Goal: Task Accomplishment & Management: Manage account settings

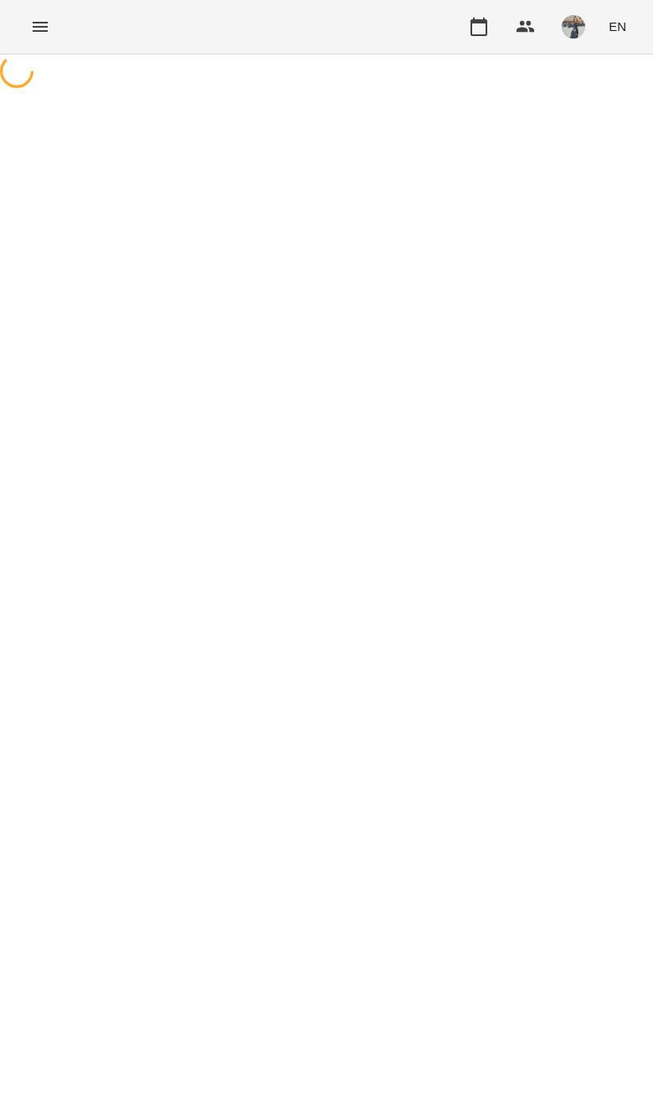
click at [43, 23] on icon "Menu" at bounding box center [40, 27] width 15 height 10
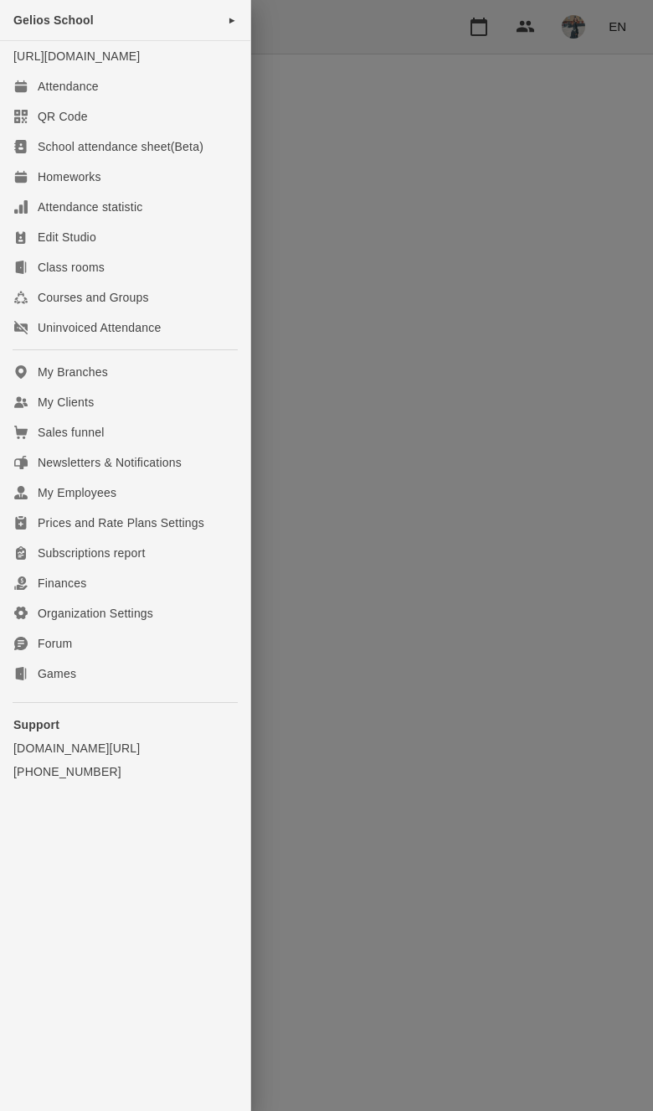
select select "**********"
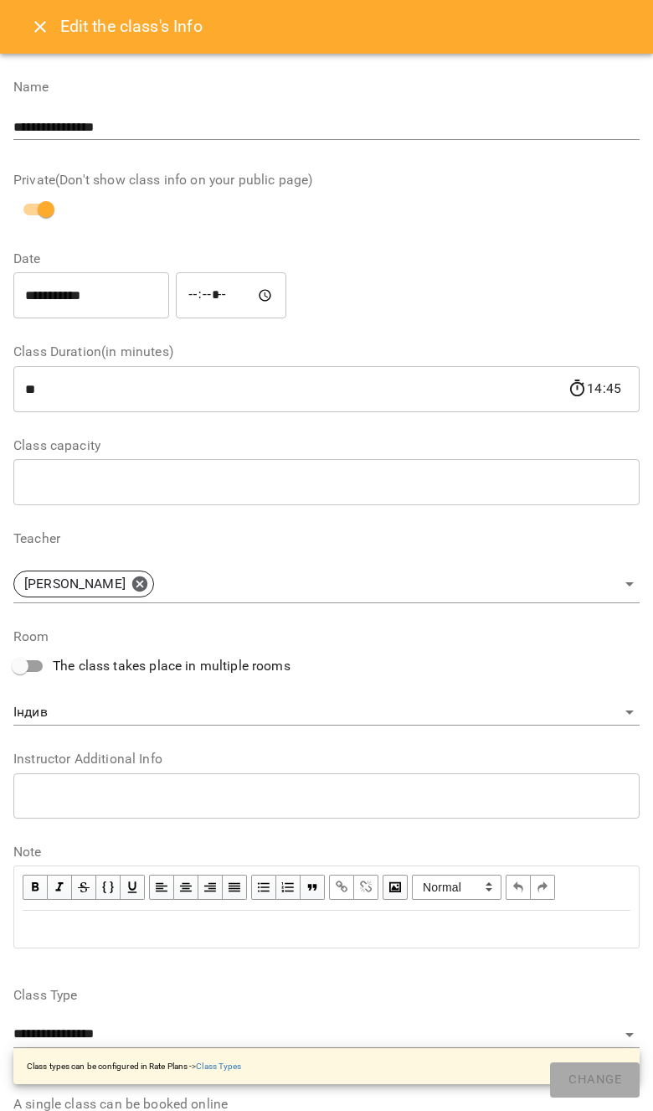
click at [45, 11] on button "Close" at bounding box center [40, 27] width 40 height 40
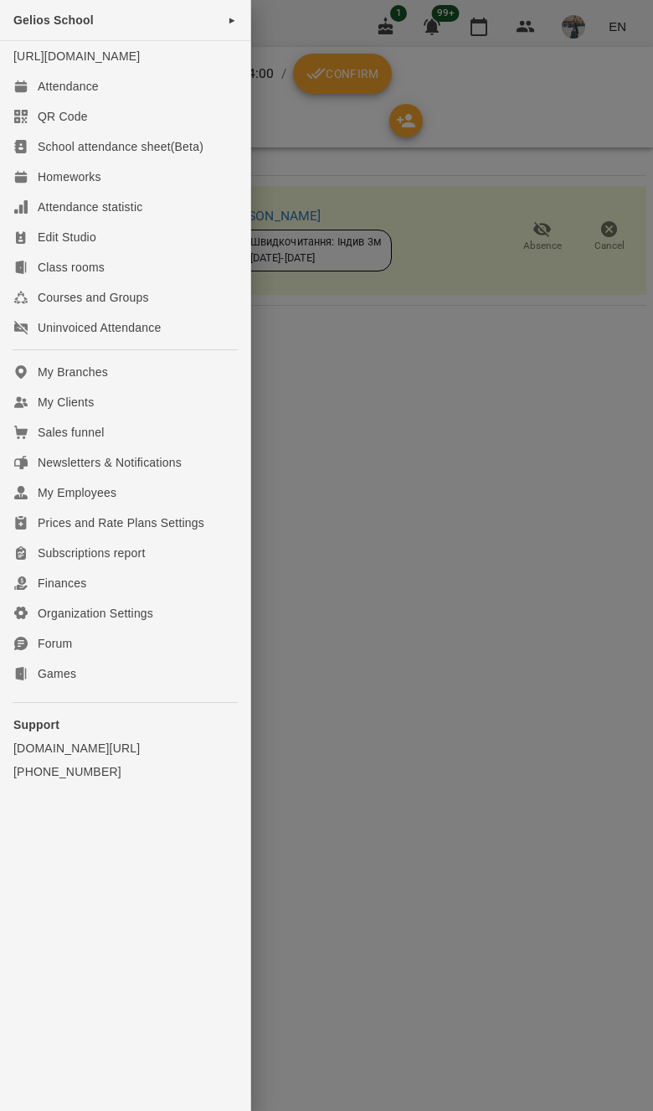
click at [160, 405] on link "My Clients" at bounding box center [125, 402] width 250 height 30
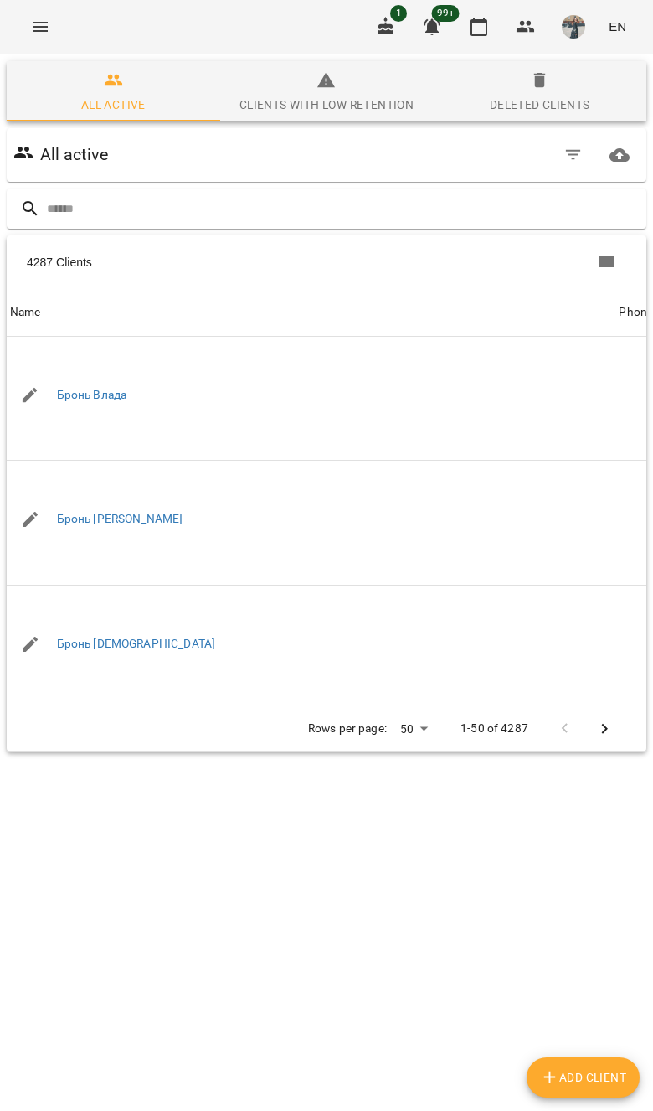
click at [472, 177] on div "All active" at bounding box center [326, 155] width 633 height 47
click at [468, 217] on input "text" at bounding box center [343, 209] width 593 height 28
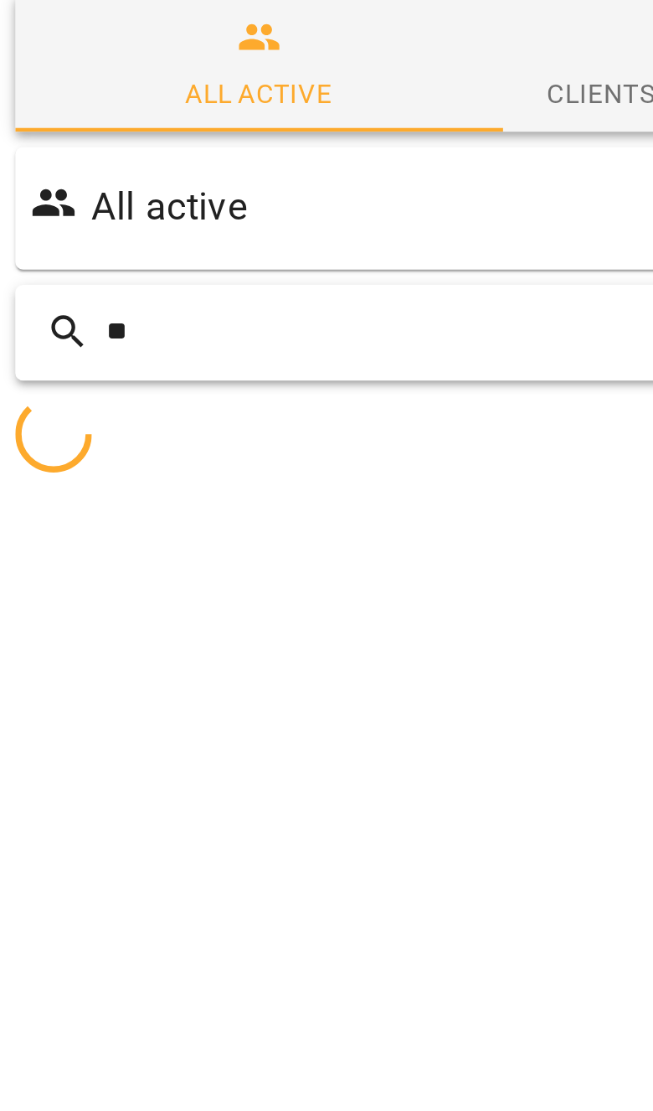
type input "*"
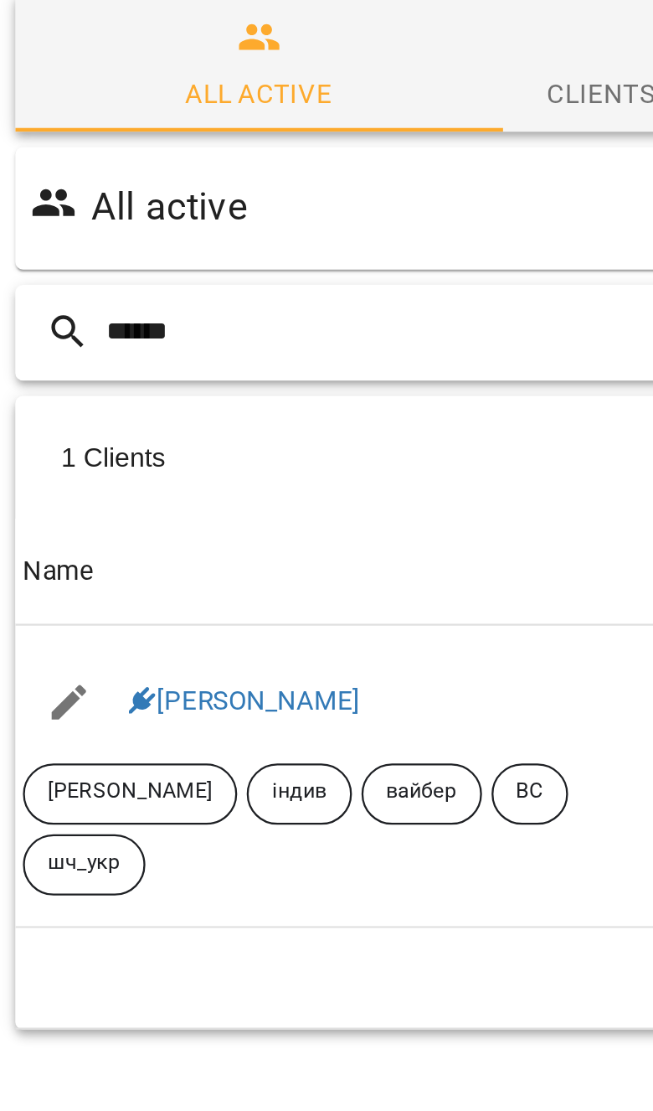
type input "******"
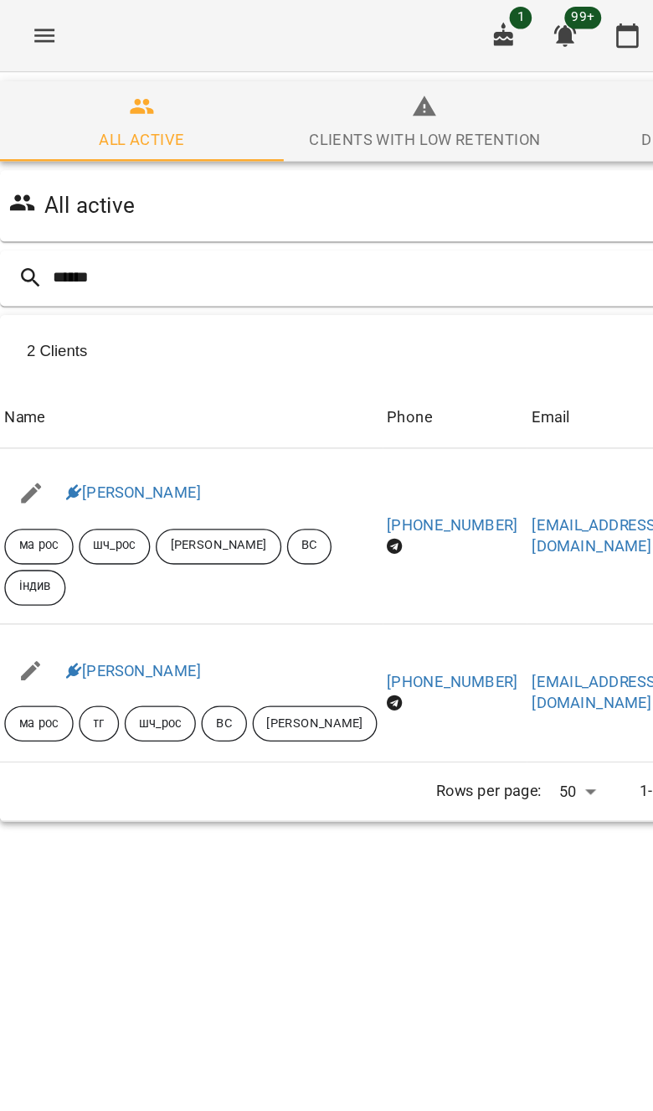
click at [84, 364] on link "[PERSON_NAME]" at bounding box center [107, 370] width 101 height 13
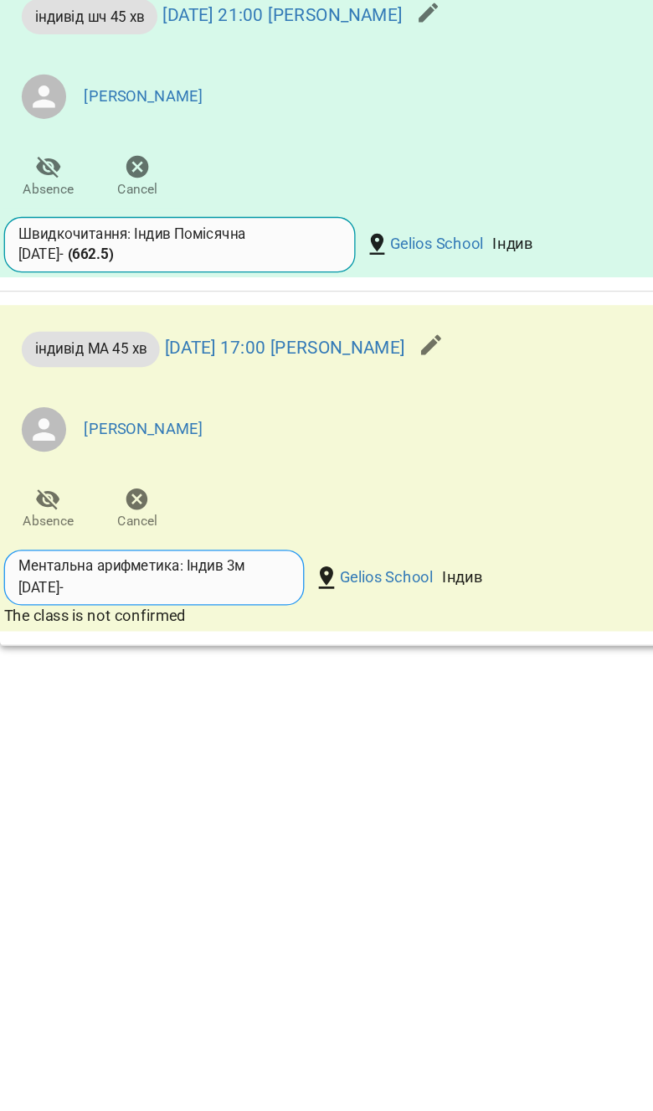
scroll to position [1858, 0]
click at [119, 538] on span "Cancel" at bounding box center [110, 555] width 47 height 34
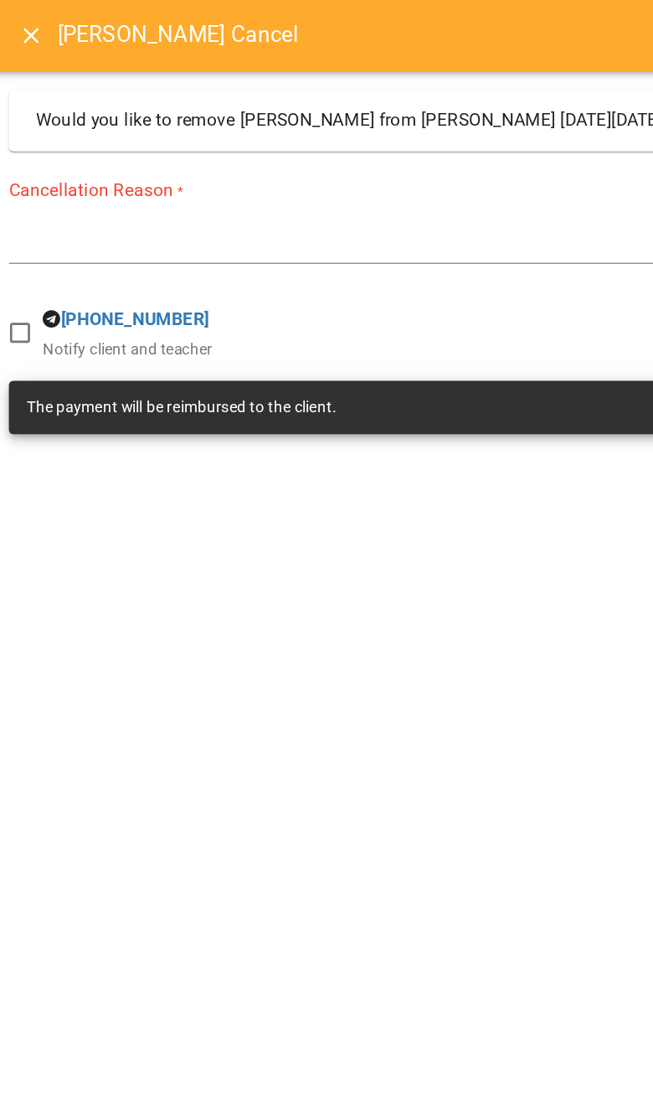
scroll to position [199, 0]
click at [416, 163] on div "Cancellation Reason * *" at bounding box center [326, 170] width 627 height 72
click at [418, 179] on textarea at bounding box center [326, 185] width 627 height 15
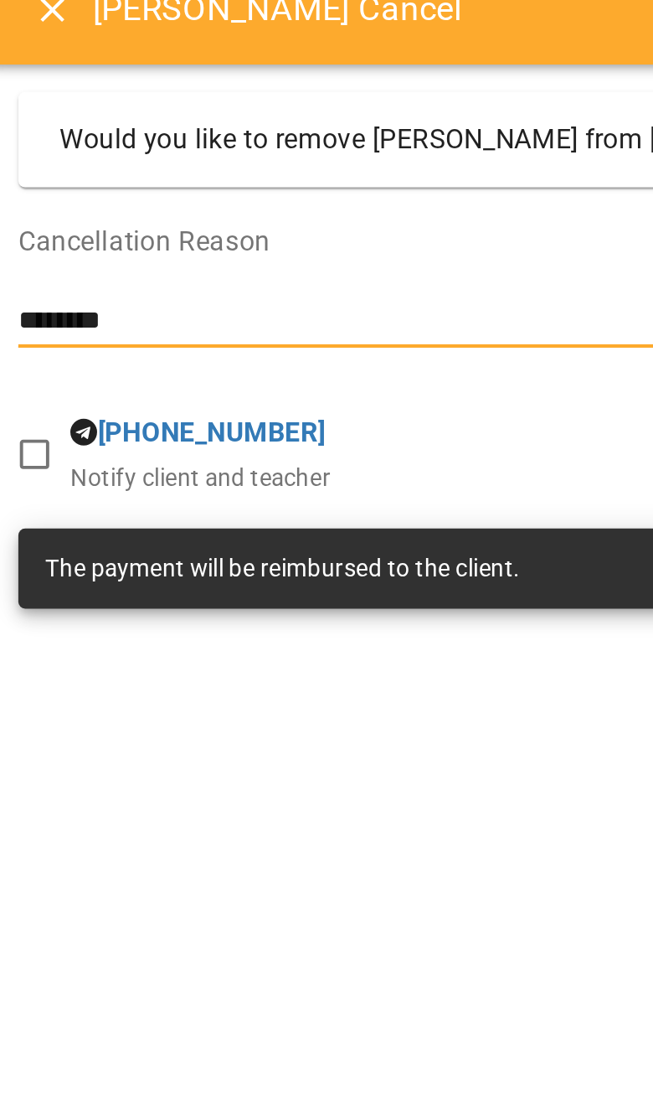
type textarea "*******"
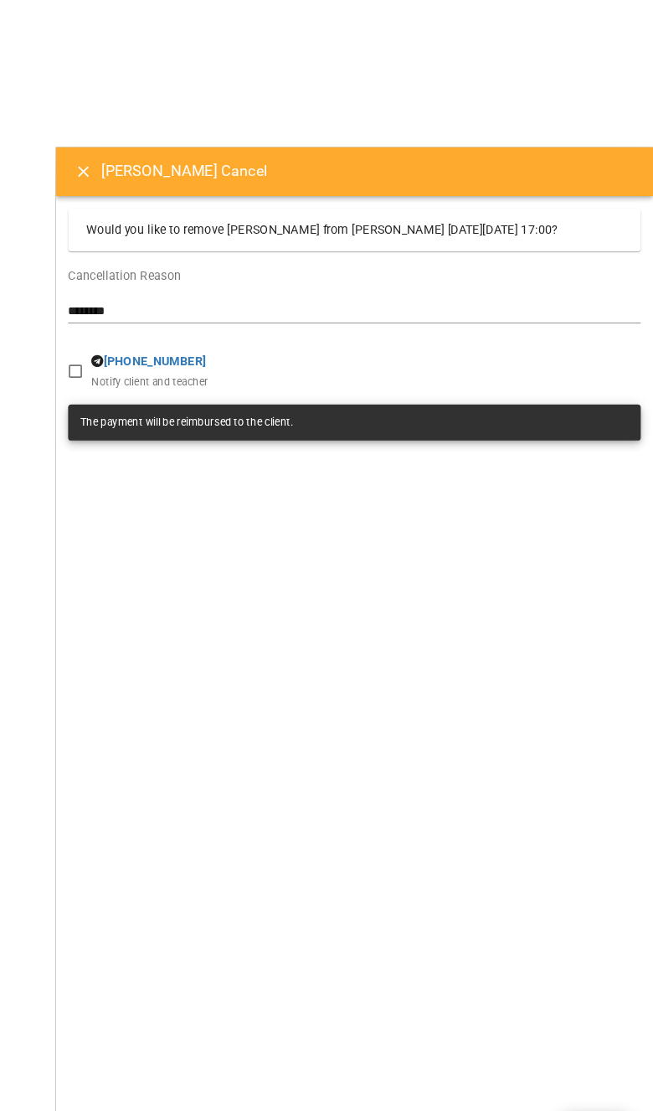
scroll to position [1, 0]
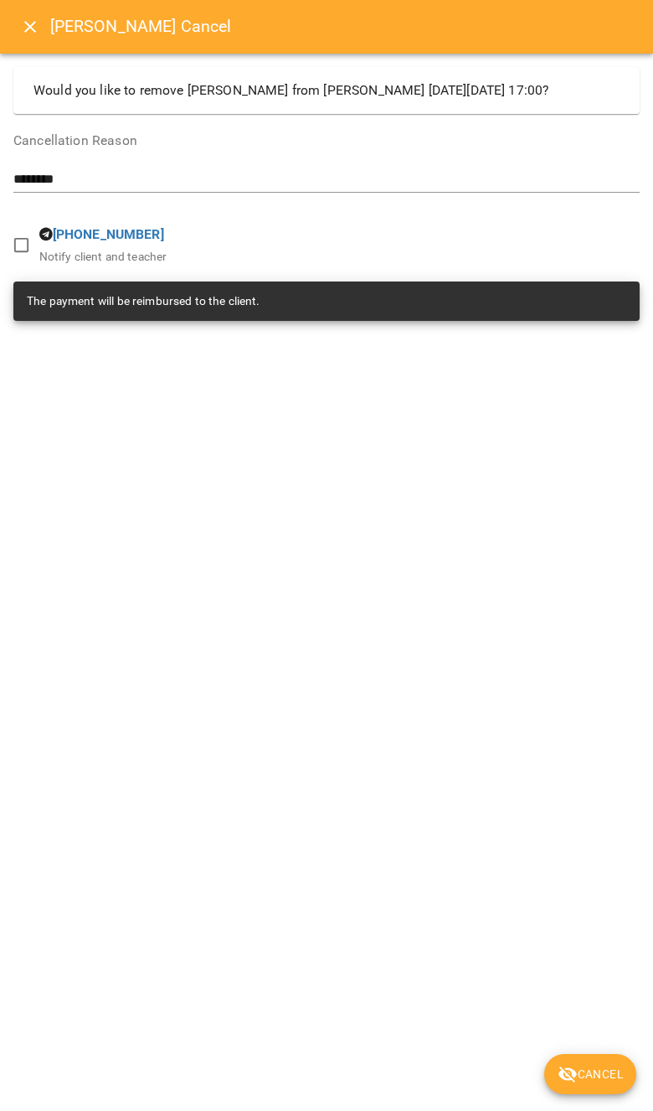
click at [627, 1094] on button "Cancel" at bounding box center [591, 1074] width 92 height 40
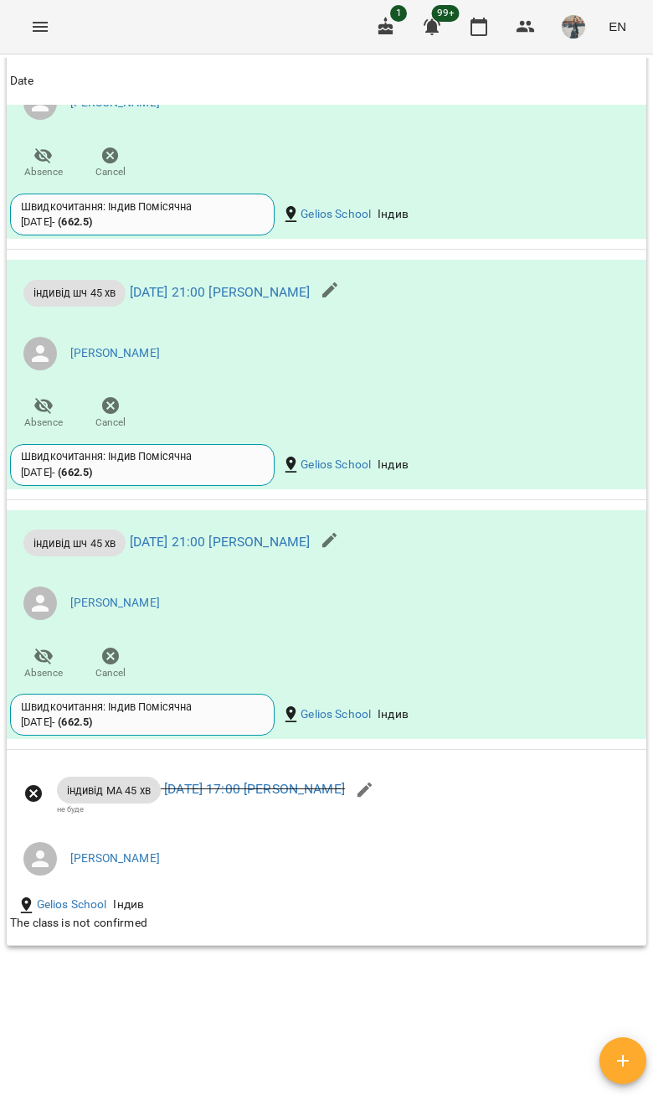
scroll to position [1793, 0]
